Goal: Information Seeking & Learning: Compare options

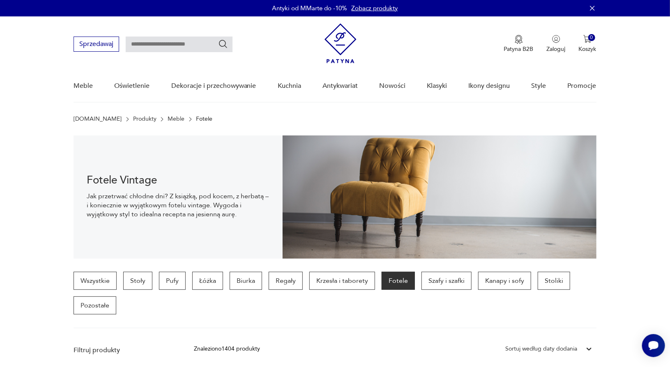
click at [202, 40] on input "text" at bounding box center [179, 45] width 107 height 16
type input "**********"
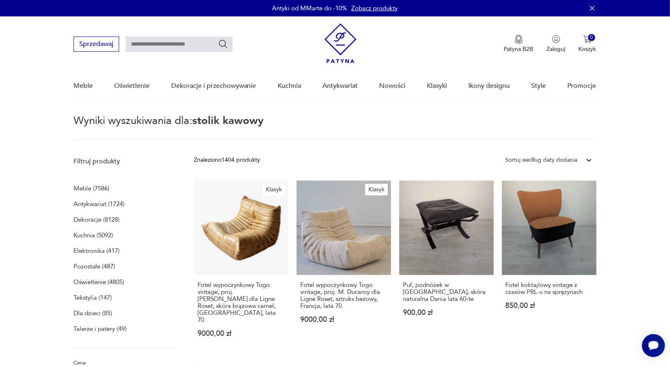
click at [225, 43] on icon "Szukaj" at bounding box center [223, 44] width 10 height 10
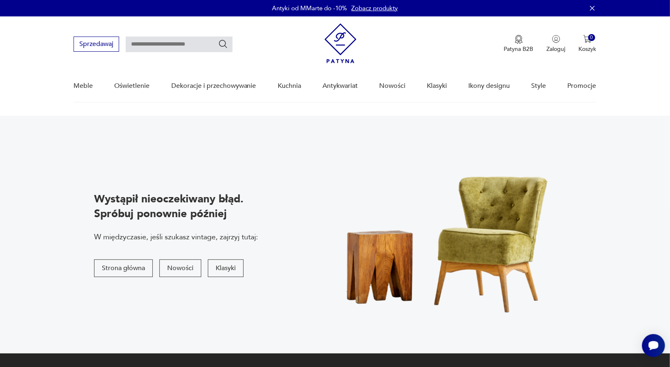
click at [166, 46] on input "text" at bounding box center [179, 45] width 107 height 16
type input "******"
click at [223, 45] on icon "Szukaj" at bounding box center [223, 44] width 10 height 10
click at [223, 44] on icon "Szukaj" at bounding box center [223, 44] width 10 height 10
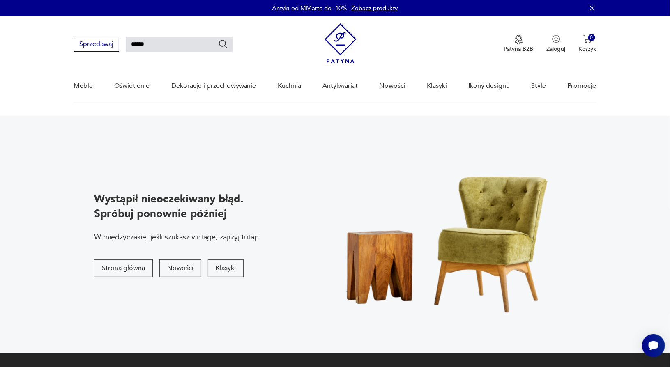
click at [188, 45] on input "******" at bounding box center [179, 45] width 107 height 16
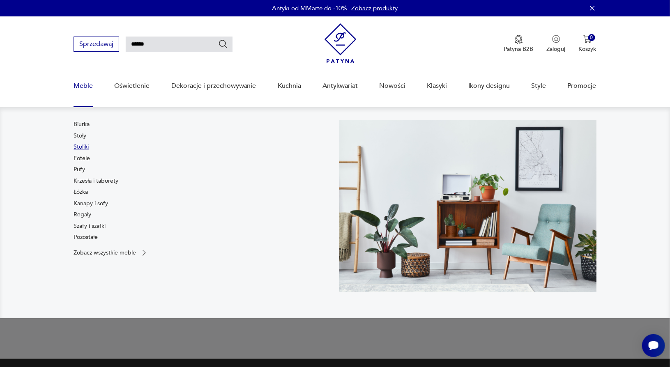
click at [84, 150] on link "Stoliki" at bounding box center [81, 147] width 15 height 8
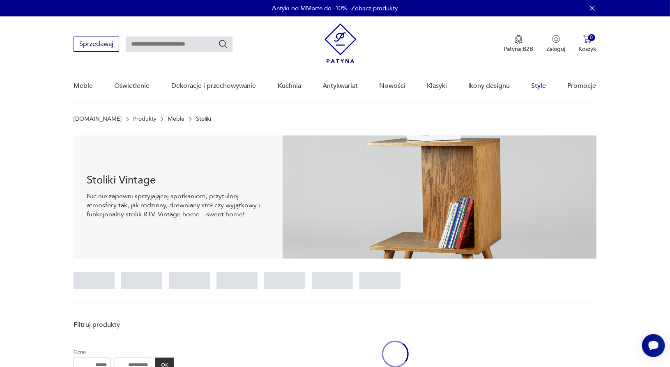
scroll to position [123, 0]
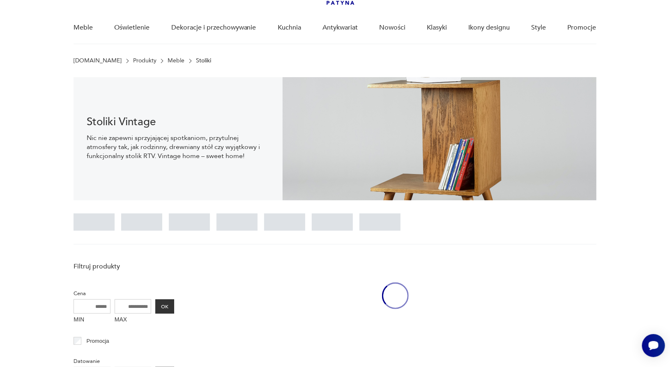
scroll to position [53, 0]
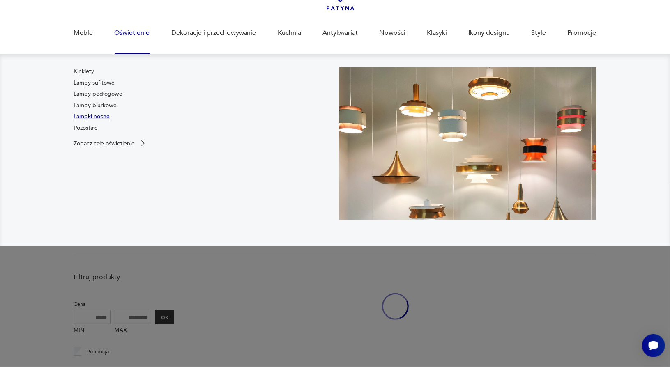
click at [105, 115] on link "Lampki nocne" at bounding box center [92, 117] width 36 height 8
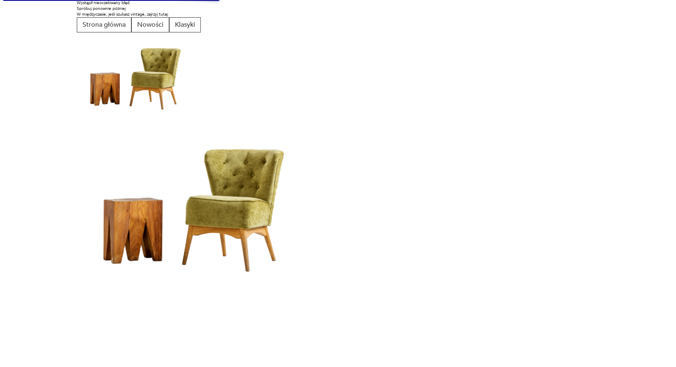
scroll to position [0, 0]
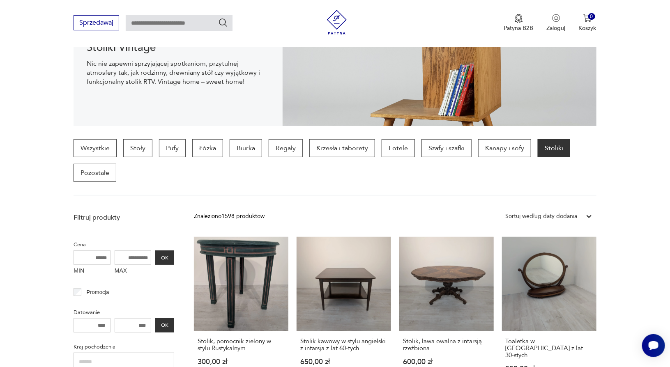
scroll to position [130, 0]
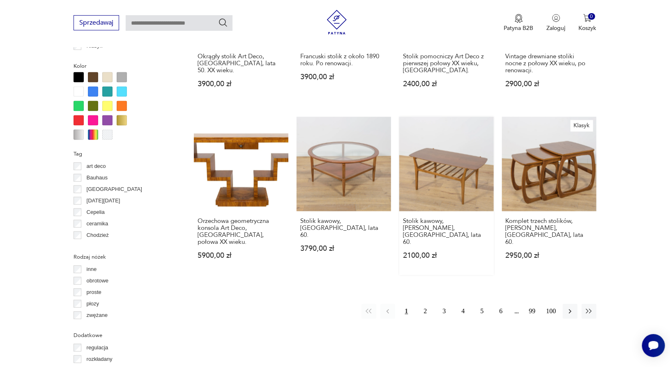
click at [448, 136] on link "Stolik kawowy, Nathan, Wielka Brytania, lata 60. 2100,00 zł" at bounding box center [446, 196] width 94 height 159
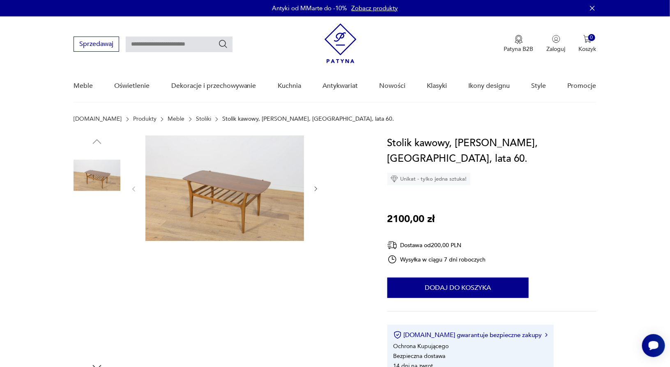
click at [109, 223] on img at bounding box center [97, 228] width 47 height 47
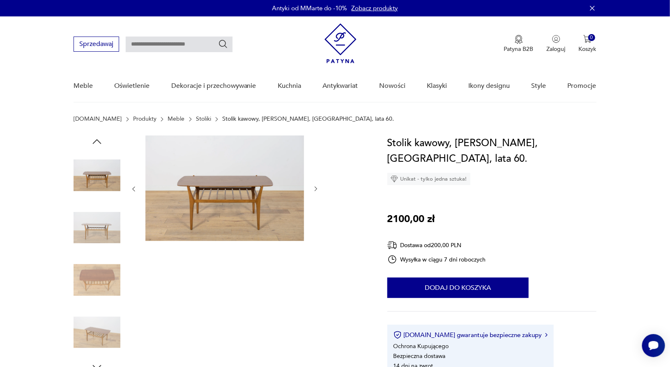
click at [94, 270] on img at bounding box center [97, 280] width 47 height 47
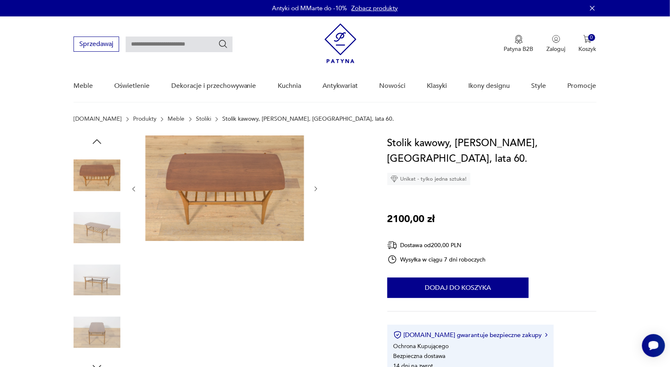
scroll to position [822, 0]
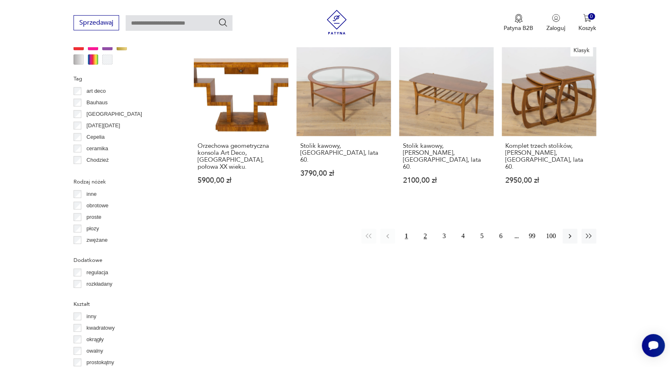
click at [427, 229] on button "2" at bounding box center [425, 236] width 15 height 15
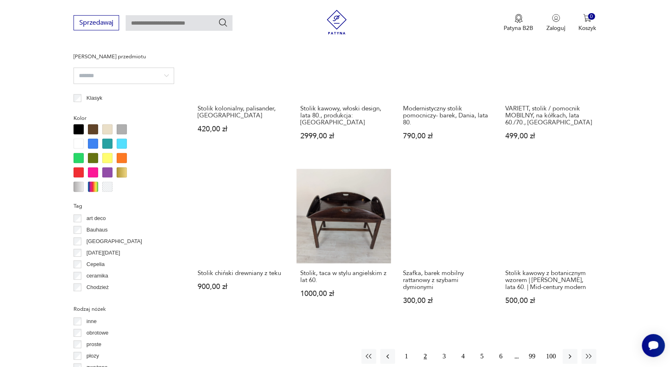
scroll to position [751, 0]
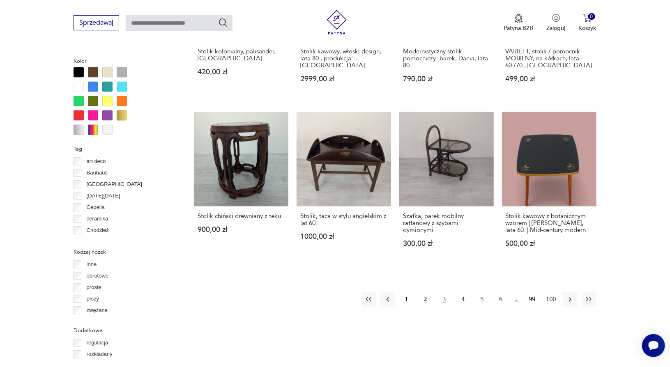
click at [443, 292] on button "3" at bounding box center [444, 299] width 15 height 15
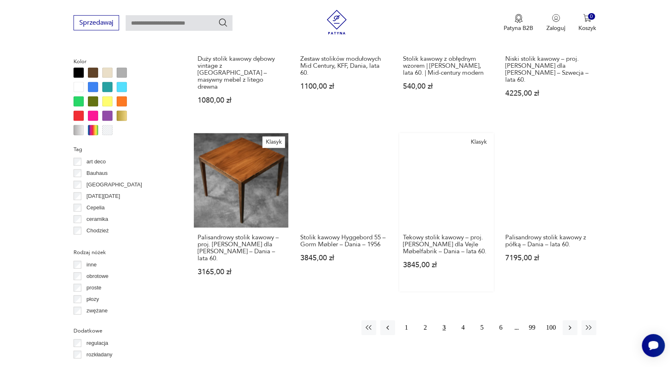
scroll to position [751, 0]
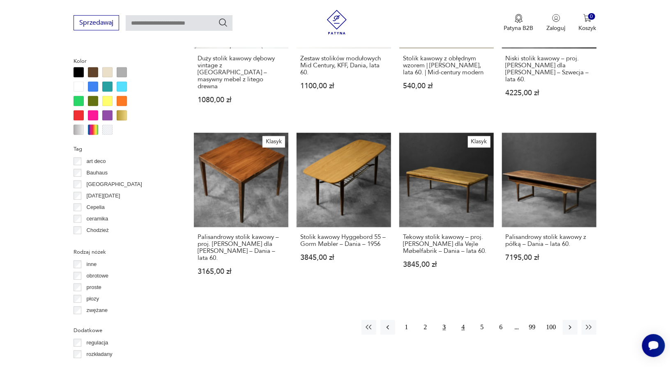
click at [462, 320] on button "4" at bounding box center [463, 327] width 15 height 15
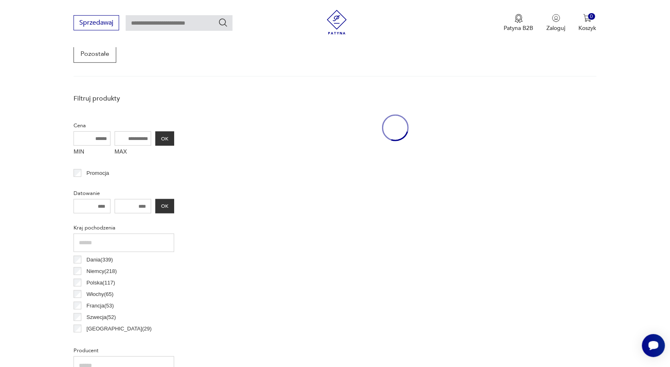
scroll to position [217, 0]
